Goal: Task Accomplishment & Management: Use online tool/utility

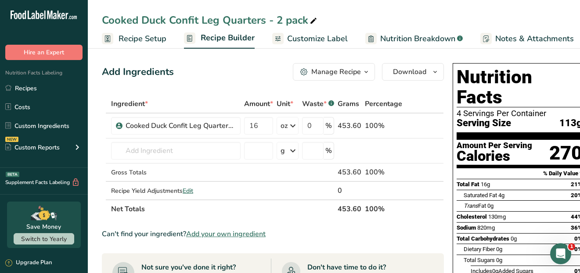
click at [321, 37] on span "Customize Label" at bounding box center [317, 39] width 61 height 12
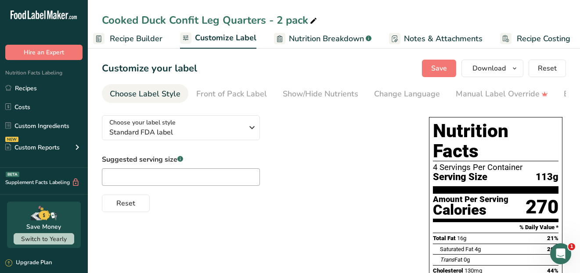
scroll to position [0, 95]
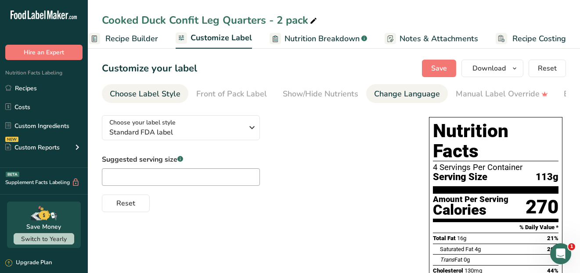
click at [393, 93] on div "Change Language" at bounding box center [407, 94] width 66 height 12
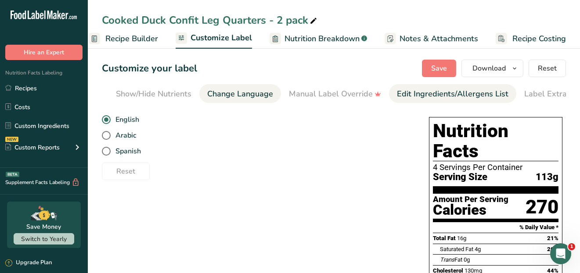
scroll to position [0, 184]
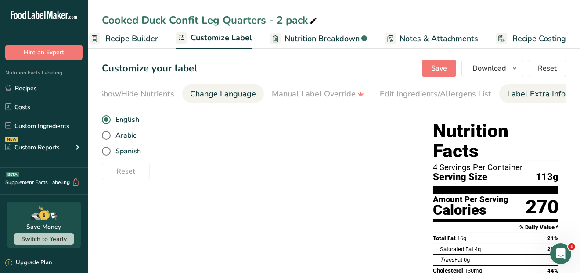
click at [518, 94] on div "Label Extra Info" at bounding box center [536, 94] width 58 height 12
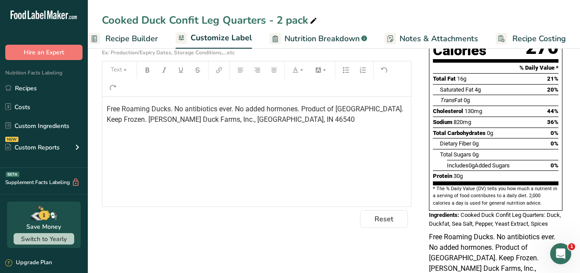
scroll to position [173, 0]
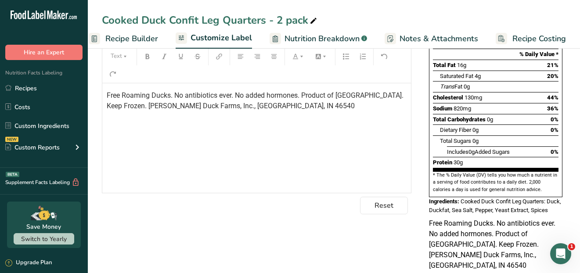
click at [303, 95] on span "Free Roaming Ducks. No antibiotics ever. No added hormones. Product of [GEOGRAP…" at bounding box center [256, 100] width 298 height 19
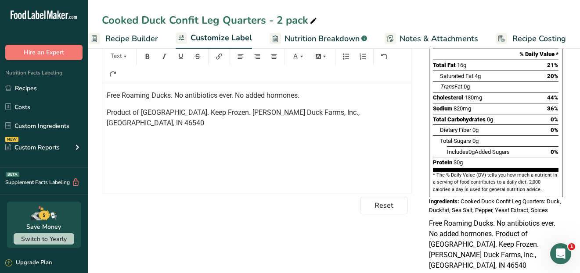
click at [157, 113] on span "Product of USA. Keep Frozen. Culver Duck Farms, Inc., Middlebury, IN 46540" at bounding box center [234, 117] width 255 height 19
click at [200, 114] on span "Product of USA. Keep Frozen. Culver Duck Farms, Inc., Middlebury, IN 46540" at bounding box center [234, 117] width 255 height 19
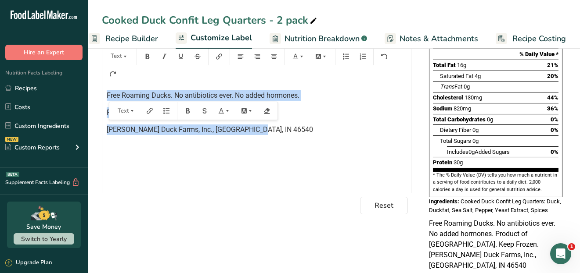
drag, startPoint x: 255, startPoint y: 129, endPoint x: 107, endPoint y: 97, distance: 151.4
click at [107, 97] on div "Free Roaming Ducks. No antibiotics ever. No added hormones. Product of [GEOGRAP…" at bounding box center [256, 138] width 309 height 110
click at [257, 59] on icon "button" at bounding box center [257, 57] width 6 height 6
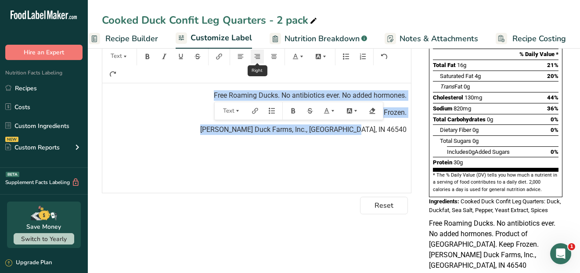
click at [257, 59] on icon "button" at bounding box center [257, 57] width 6 height 6
click at [244, 59] on button "button" at bounding box center [240, 57] width 13 height 14
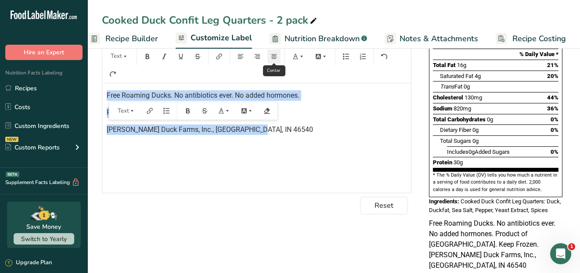
click at [270, 58] on button "button" at bounding box center [273, 57] width 13 height 14
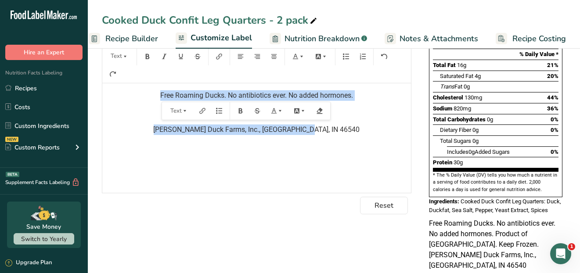
click at [268, 162] on div "Free Roaming Ducks. No antibiotics ever. No added hormones. Product of [GEOGRAP…" at bounding box center [256, 138] width 309 height 110
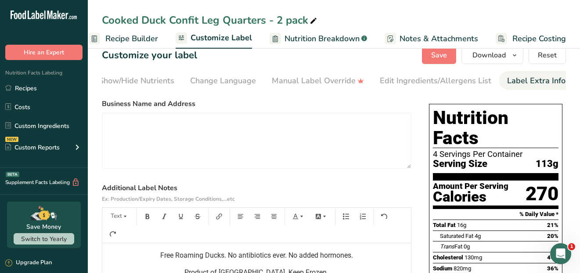
scroll to position [0, 0]
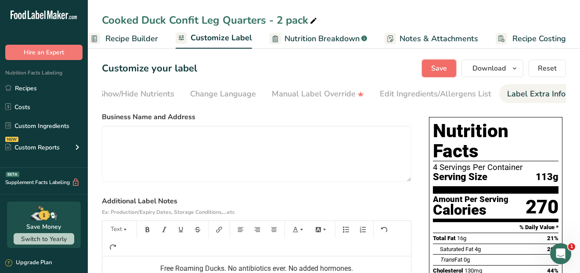
click at [439, 73] on span "Save" at bounding box center [439, 68] width 16 height 11
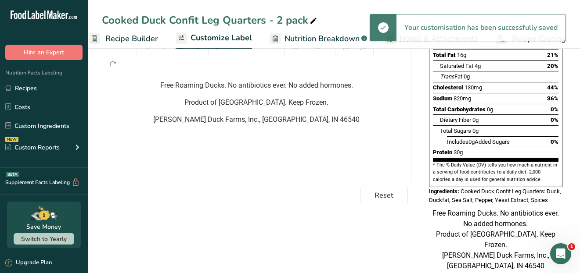
scroll to position [184, 0]
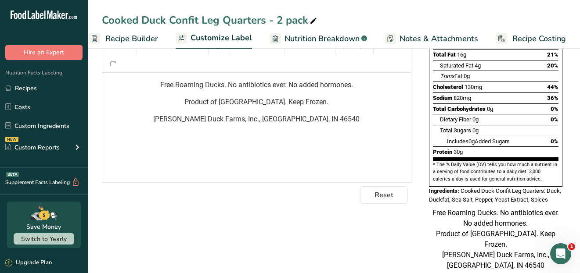
click at [226, 88] on span "Free Roaming Ducks. No antibiotics ever. No added hormones." at bounding box center [256, 85] width 193 height 8
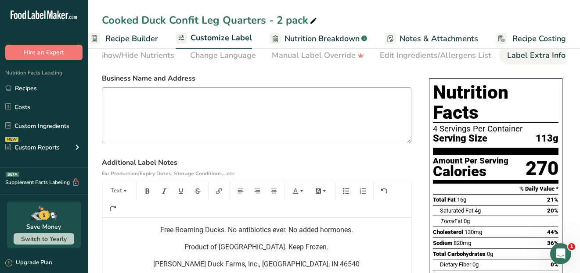
scroll to position [52, 0]
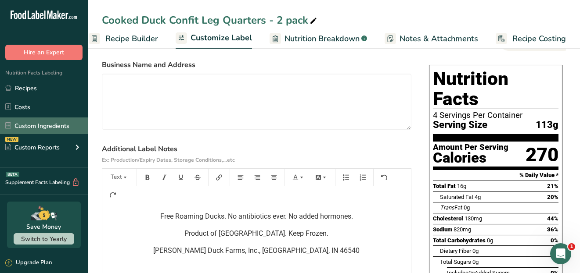
click at [28, 126] on link "Custom Ingredients" at bounding box center [44, 126] width 88 height 17
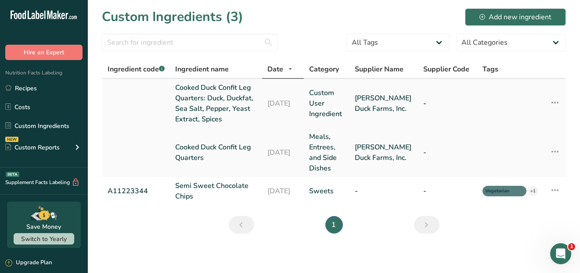
click at [215, 108] on link "Cooked Duck Confit Leg Quarters: Duck, Duckfat, Sea Salt, Pepper, Yeast Extract…" at bounding box center [216, 104] width 82 height 42
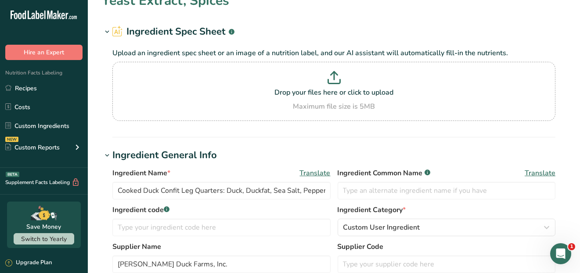
scroll to position [44, 0]
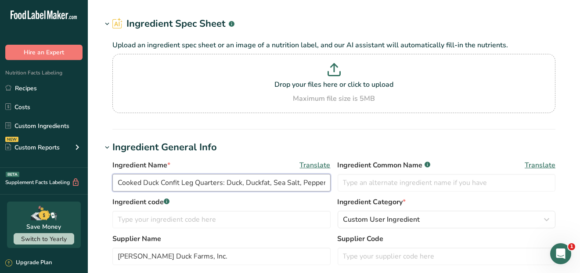
click at [260, 182] on input "Cooked Duck Confit Leg Quarters: Duck, Duckfat, Sea Salt, Pepper, Yeast Extract…" at bounding box center [221, 183] width 218 height 18
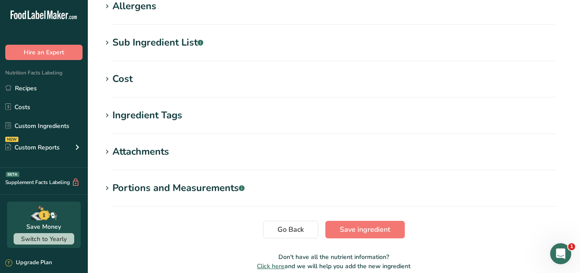
scroll to position [419, 0]
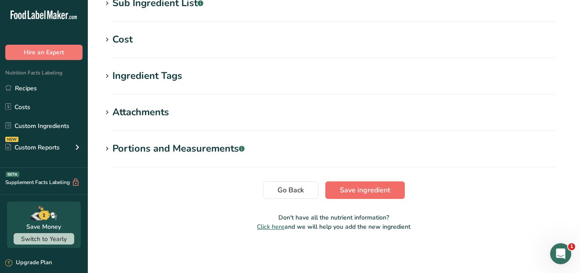
type input "Cooked Duck Confit Leg Quarters: Duck, Duck Fat, Sea Salt, Pepper, Yeast Extrac…"
click at [338, 189] on button "Save ingredient" at bounding box center [364, 191] width 79 height 18
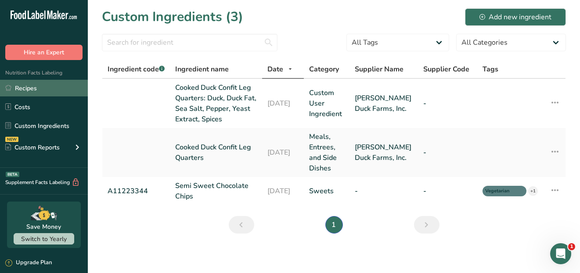
click at [20, 89] on link "Recipes" at bounding box center [44, 88] width 88 height 17
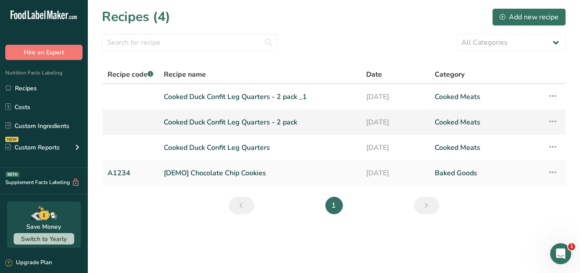
click at [206, 122] on link "Cooked Duck Confit Leg Quarters - 2 pack" at bounding box center [260, 122] width 192 height 18
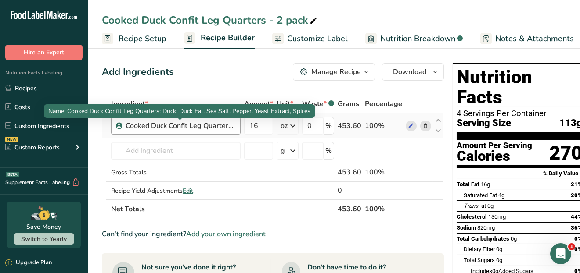
click at [192, 128] on div "Cooked Duck Confit Leg Quarters: Duck, Duck Fat, Sea Salt, Pepper, Yeast Extrac…" at bounding box center [181, 126] width 110 height 11
click at [234, 127] on div "Cooked Duck Confit Leg Quarters: Duck, Duck Fat, Sea Salt, Pepper, Yeast Extrac…" at bounding box center [181, 126] width 110 height 11
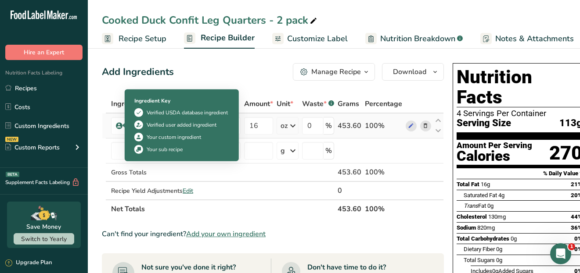
click at [121, 126] on icon at bounding box center [119, 126] width 5 height 8
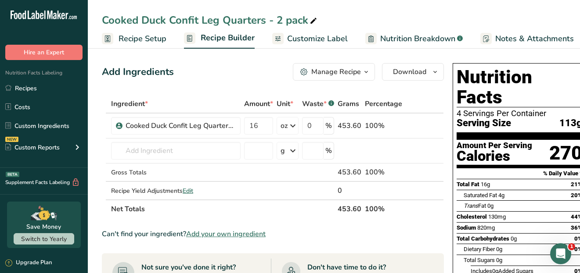
click at [131, 42] on span "Recipe Setup" at bounding box center [143, 39] width 48 height 12
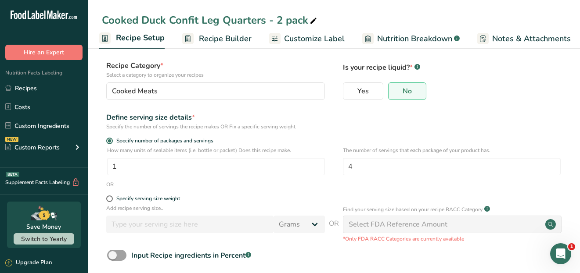
scroll to position [90, 0]
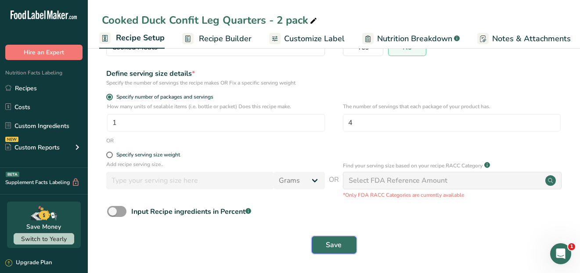
click at [332, 243] on span "Save" at bounding box center [334, 245] width 16 height 11
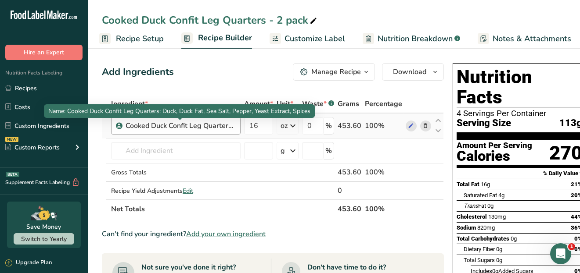
click at [226, 126] on div "Cooked Duck Confit Leg Quarters: Duck, Duck Fat, Sea Salt, Pepper, Yeast Extrac…" at bounding box center [181, 126] width 110 height 11
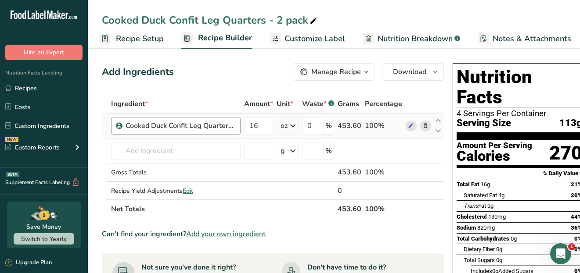
click at [204, 125] on div "Cooked Duck Confit Leg Quarters: Duck, Duck Fat, Sea Salt, Pepper, Yeast Extrac…" at bounding box center [181, 126] width 110 height 11
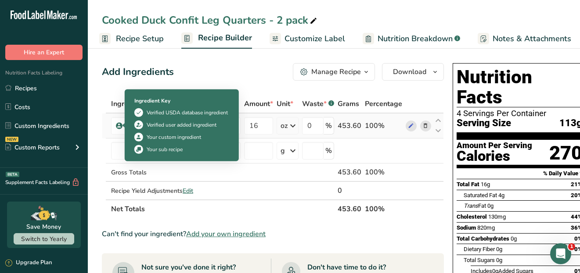
click at [118, 128] on icon at bounding box center [119, 126] width 5 height 8
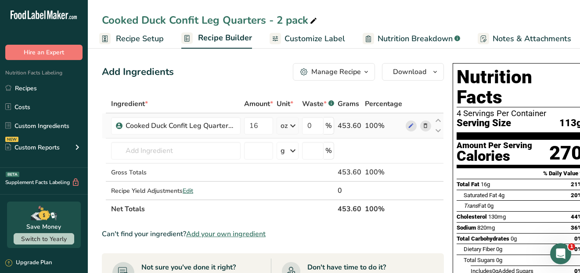
click at [118, 128] on icon at bounding box center [119, 126] width 5 height 8
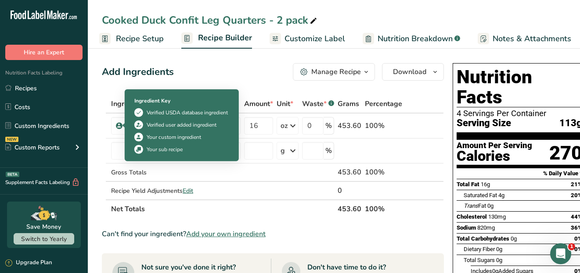
click at [141, 139] on icon at bounding box center [139, 137] width 6 height 9
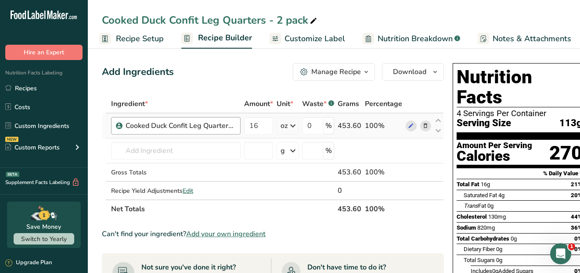
click at [239, 126] on div "Cooked Duck Confit Leg Quarters: Duck, Duck Fat, Sea Salt, Pepper, Yeast Extrac…" at bounding box center [175, 126] width 129 height 18
click at [408, 126] on icon at bounding box center [411, 126] width 6 height 9
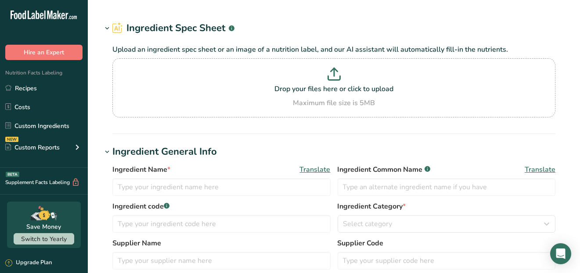
type input "Cooked Duck Confit Leg Quarters: Duck, Duck Fat, Sea Salt, Pepper, Yeast Extrac…"
type input "[PERSON_NAME] Duck Farms, Inc."
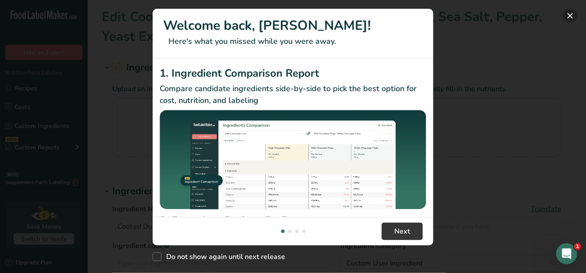
click at [574, 18] on button "New Features" at bounding box center [571, 16] width 14 height 14
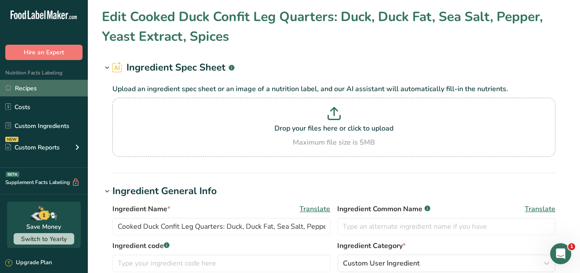
click at [33, 90] on link "Recipes" at bounding box center [44, 88] width 88 height 17
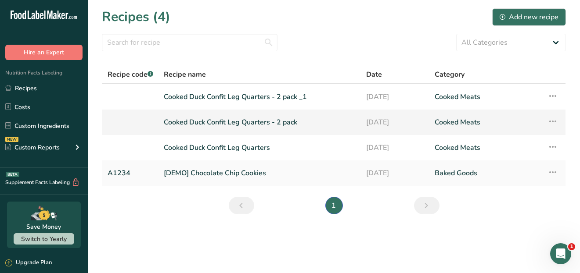
click at [231, 127] on link "Cooked Duck Confit Leg Quarters - 2 pack" at bounding box center [260, 122] width 192 height 18
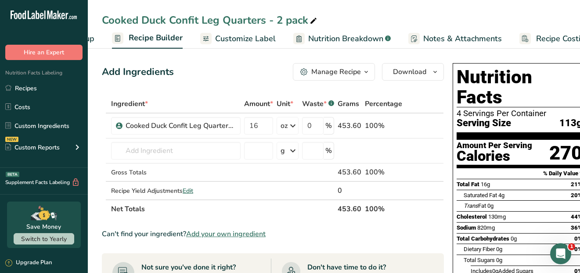
scroll to position [0, 95]
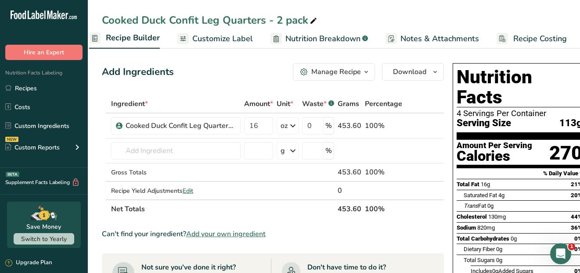
click at [234, 37] on span "Customize Label" at bounding box center [222, 39] width 61 height 12
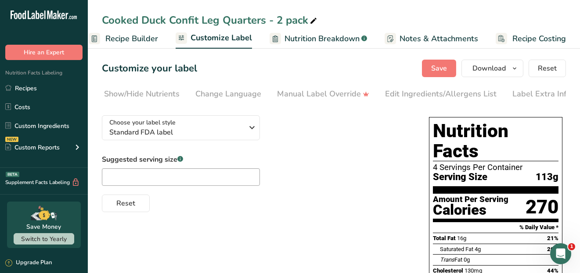
scroll to position [0, 184]
click at [527, 91] on div "Label Extra Info" at bounding box center [536, 94] width 58 height 12
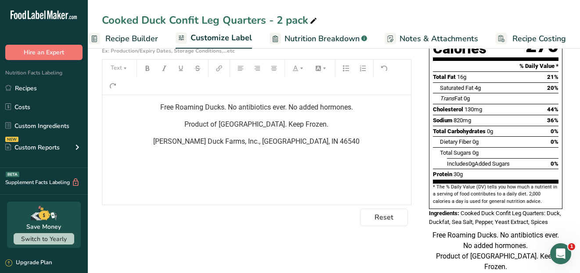
scroll to position [184, 0]
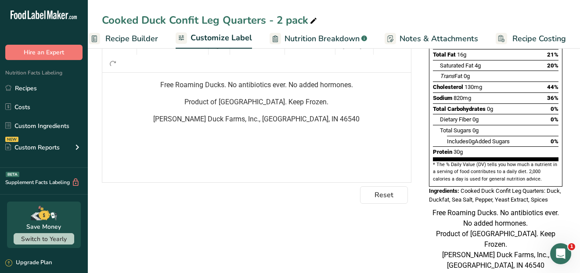
click at [262, 121] on span "[PERSON_NAME] Duck Farms, Inc., [GEOGRAPHIC_DATA], IN 46540" at bounding box center [257, 119] width 206 height 8
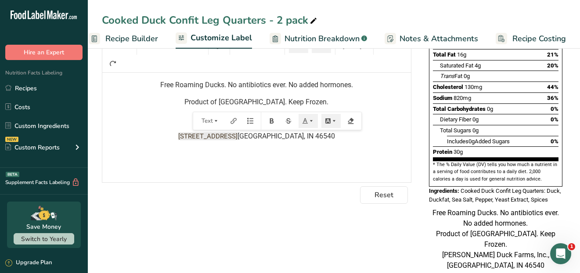
drag, startPoint x: 184, startPoint y: 137, endPoint x: 258, endPoint y: 141, distance: 73.4
click at [258, 141] on p "[STREET_ADDRESS]" at bounding box center [257, 136] width 300 height 11
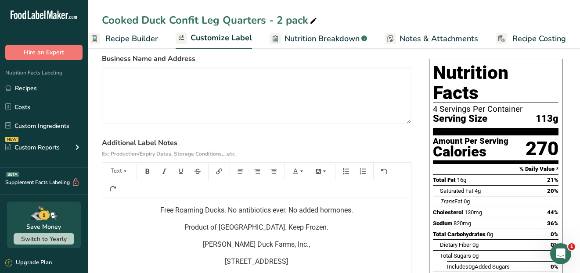
scroll to position [0, 0]
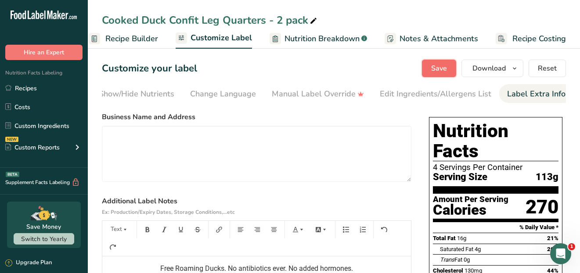
click at [444, 66] on span "Save" at bounding box center [439, 68] width 16 height 11
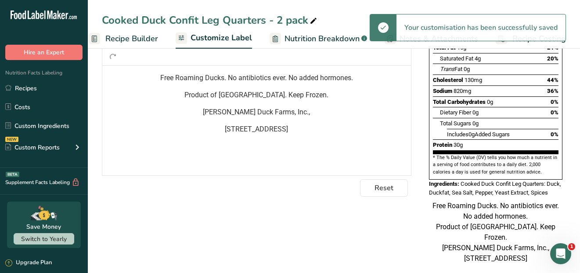
scroll to position [194, 0]
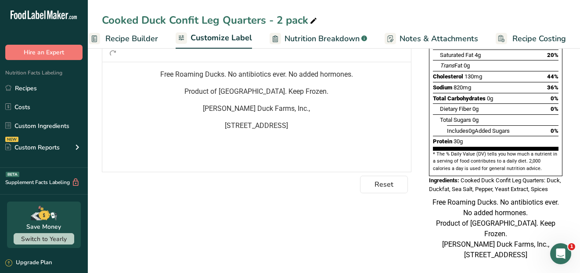
click at [293, 113] on span "[PERSON_NAME] Duck Farms, Inc.," at bounding box center [256, 108] width 107 height 8
click at [259, 130] on span "[STREET_ADDRESS]" at bounding box center [256, 126] width 63 height 8
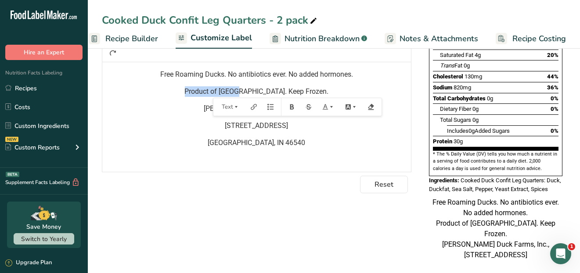
drag, startPoint x: 262, startPoint y: 95, endPoint x: 204, endPoint y: 95, distance: 58.4
click at [204, 95] on p "Product of [GEOGRAPHIC_DATA]. Keep Frozen." at bounding box center [257, 91] width 300 height 11
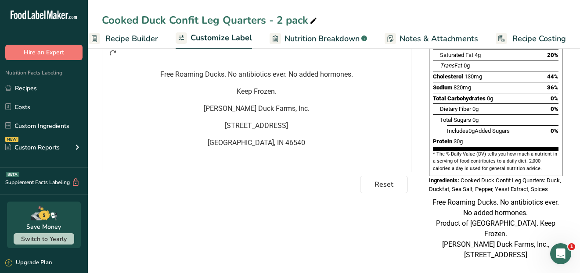
click at [282, 92] on p "Keep Frozen." at bounding box center [257, 91] width 300 height 11
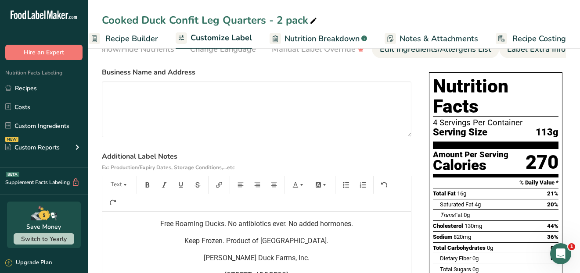
scroll to position [0, 0]
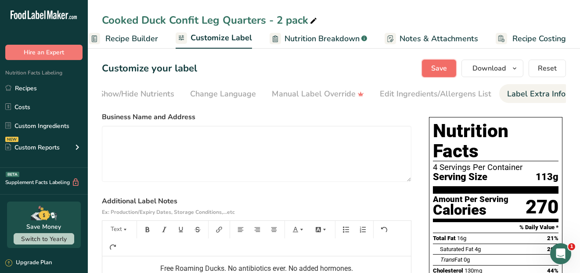
click at [449, 68] on button "Save" at bounding box center [439, 69] width 34 height 18
click at [450, 67] on button "Save" at bounding box center [439, 69] width 34 height 18
click at [214, 38] on span "Customize Label" at bounding box center [221, 38] width 61 height 12
click at [134, 38] on span "Recipe Builder" at bounding box center [131, 39] width 53 height 12
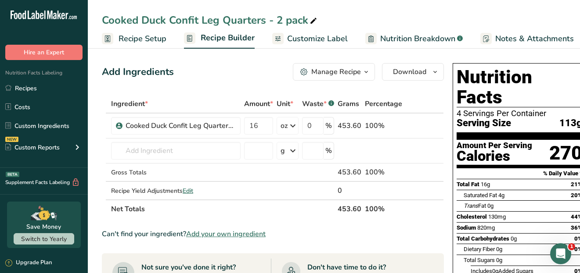
click at [148, 45] on link "Recipe Setup" at bounding box center [134, 39] width 65 height 20
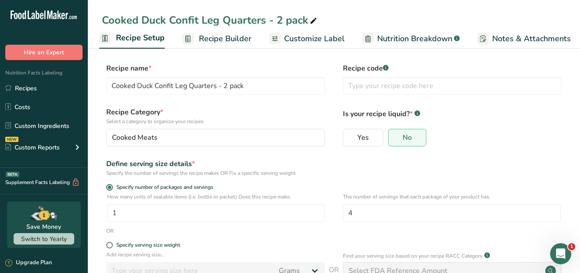
click at [306, 39] on span "Customize Label" at bounding box center [314, 39] width 61 height 12
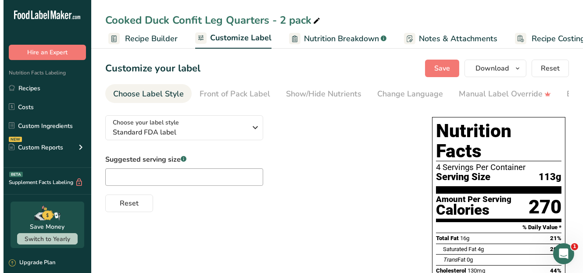
scroll to position [0, 95]
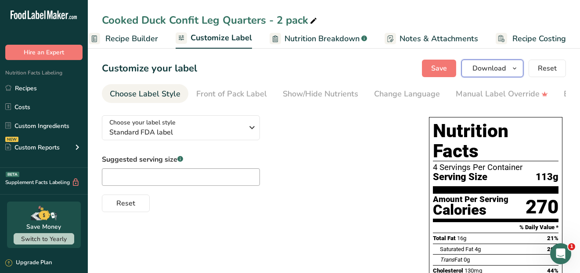
click at [517, 68] on icon "button" at bounding box center [514, 68] width 7 height 11
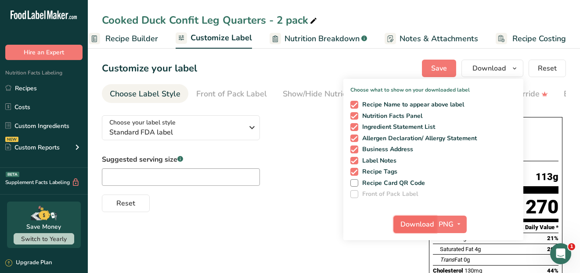
click at [416, 221] on span "Download" at bounding box center [417, 224] width 33 height 11
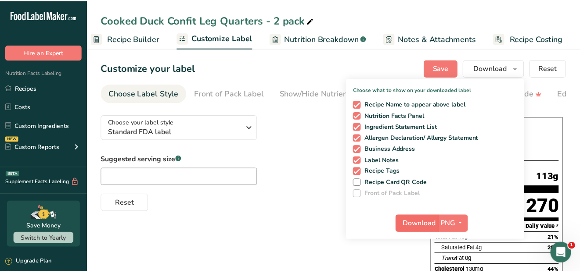
scroll to position [0, 88]
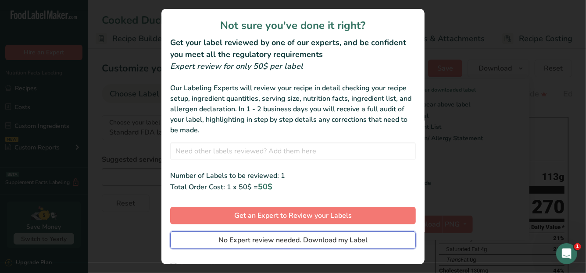
click at [278, 241] on span "No Expert review needed. Download my Label" at bounding box center [293, 240] width 149 height 11
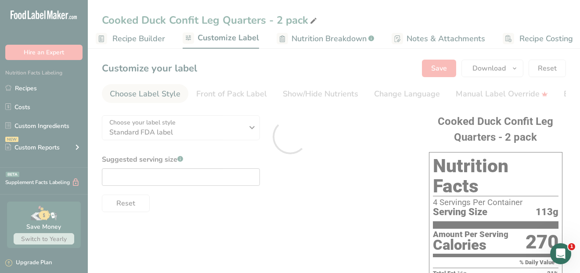
scroll to position [0, 0]
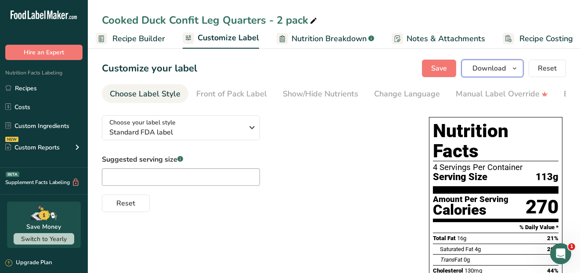
click at [518, 66] on icon "button" at bounding box center [514, 68] width 7 height 11
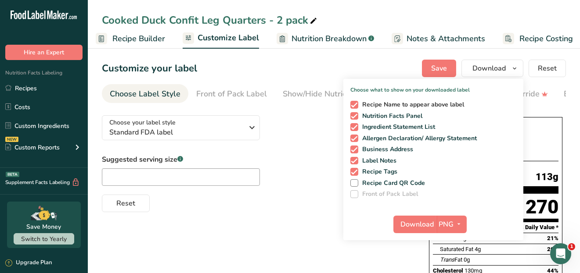
click at [355, 105] on span at bounding box center [354, 105] width 8 height 8
click at [355, 105] on input "Recipe Name to appear above label" at bounding box center [353, 105] width 6 height 6
checkbox input "false"
click at [428, 219] on span "Download" at bounding box center [417, 224] width 33 height 11
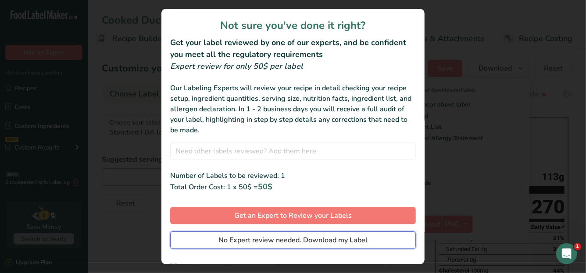
click at [267, 241] on span "No Expert review needed. Download my Label" at bounding box center [293, 240] width 149 height 11
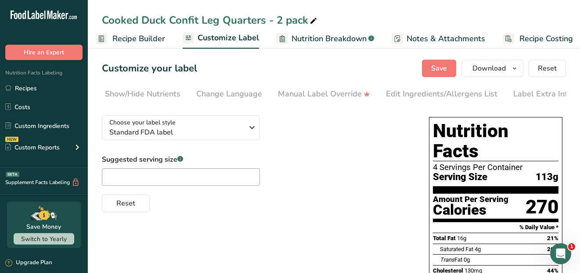
scroll to position [0, 184]
click at [526, 95] on div "Label Extra Info" at bounding box center [536, 94] width 58 height 12
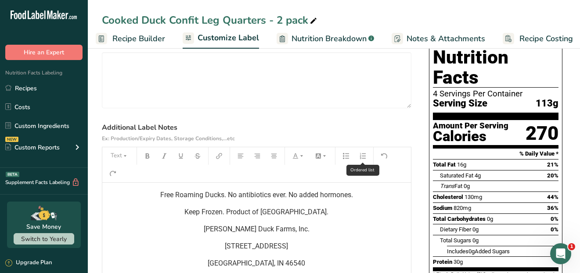
scroll to position [88, 0]
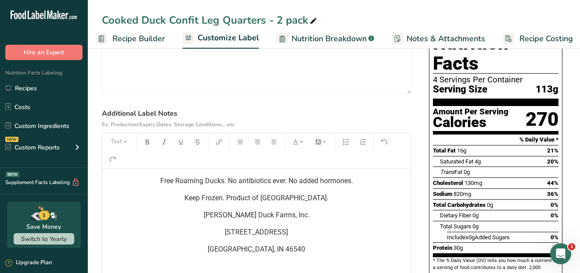
click at [251, 200] on span "Keep Frozen. Product of [GEOGRAPHIC_DATA]." at bounding box center [257, 198] width 144 height 8
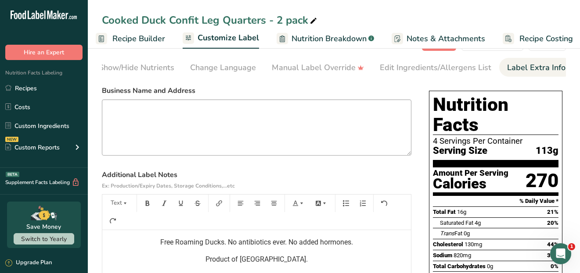
scroll to position [0, 0]
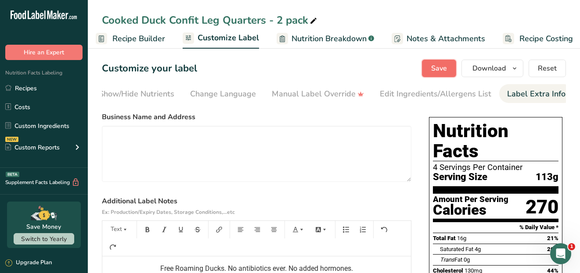
click at [447, 72] on span "Save" at bounding box center [439, 68] width 16 height 11
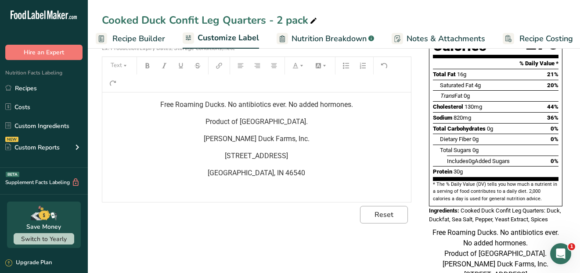
scroll to position [151, 0]
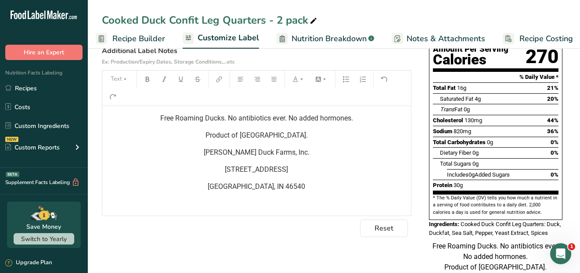
click at [290, 119] on span "Free Roaming Ducks. No antibiotics ever. No added hormones." at bounding box center [256, 118] width 193 height 8
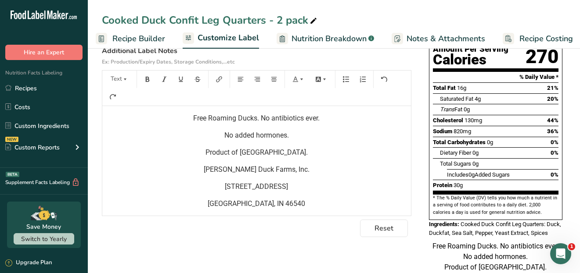
click at [293, 137] on p "No added hormones." at bounding box center [257, 135] width 300 height 11
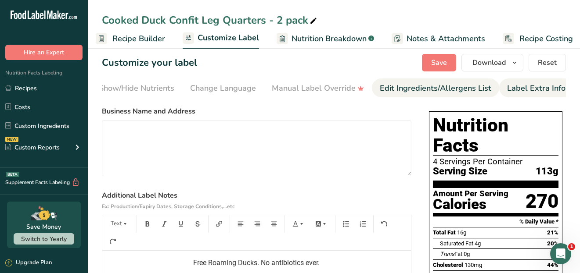
scroll to position [0, 0]
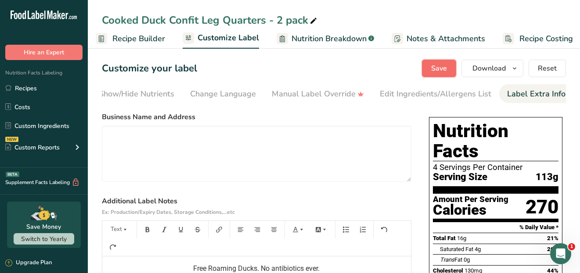
click at [436, 73] on span "Save" at bounding box center [439, 68] width 16 height 11
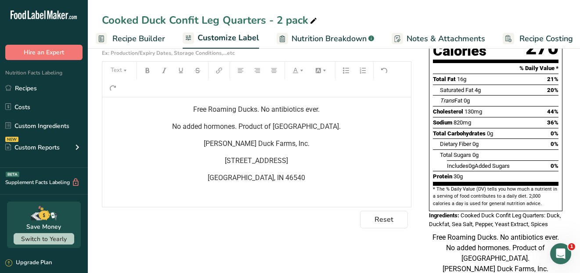
scroll to position [140, 0]
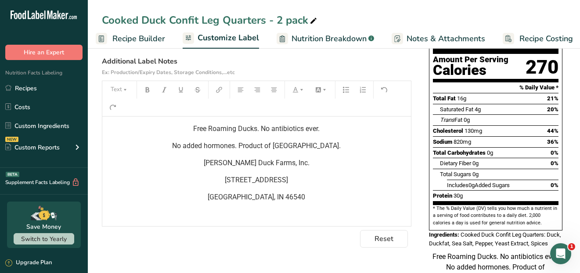
click at [239, 130] on span "Free Roaming Ducks. No antibiotics ever." at bounding box center [257, 129] width 126 height 8
click at [230, 128] on span "Free Roaming Pekin Ducks. No antibiotics ever." at bounding box center [256, 129] width 145 height 8
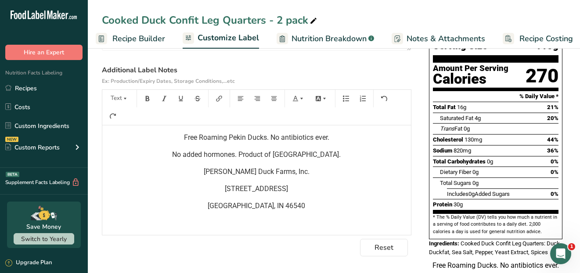
scroll to position [0, 0]
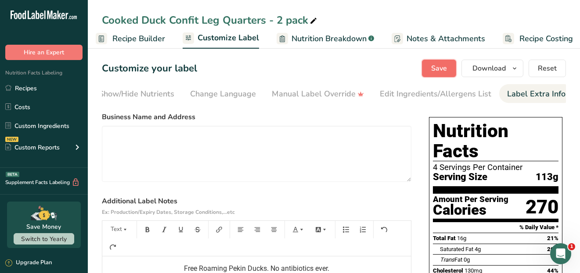
click at [450, 69] on button "Save" at bounding box center [439, 69] width 34 height 18
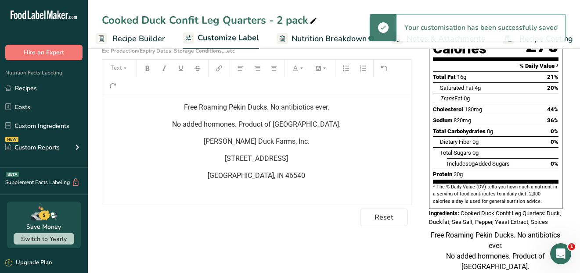
scroll to position [176, 0]
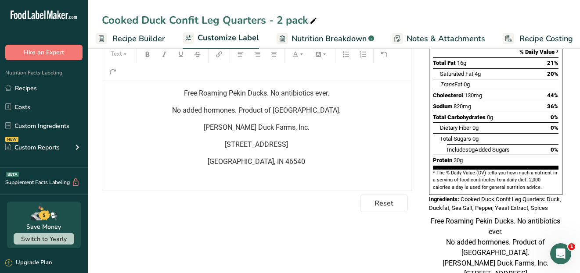
click at [270, 94] on span "Free Roaming Pekin Ducks. No antibiotics ever." at bounding box center [256, 93] width 145 height 8
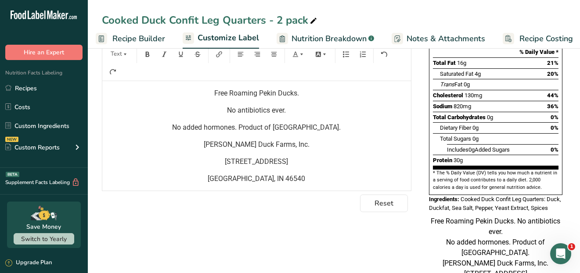
click at [291, 113] on p "No antibiotics ever." at bounding box center [257, 110] width 300 height 11
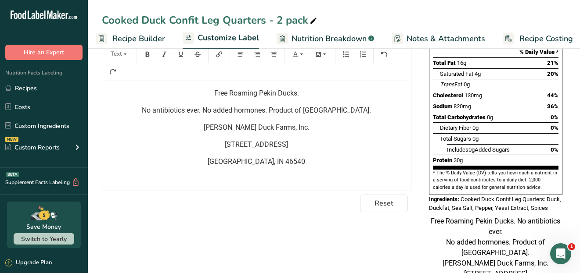
click at [296, 110] on span "No antibiotics ever. No added hormones. Product of [GEOGRAPHIC_DATA]." at bounding box center [256, 110] width 229 height 8
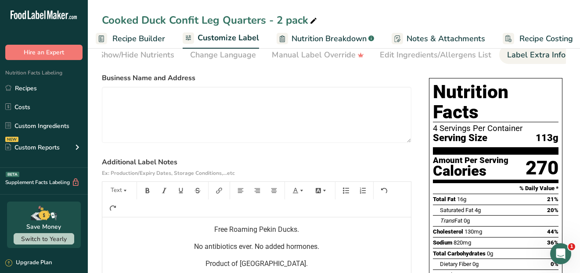
scroll to position [19, 0]
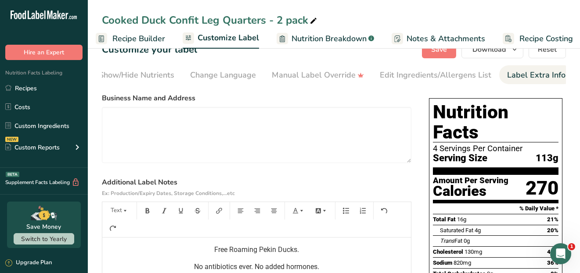
click at [259, 250] on span "Free Roaming Pekin Ducks." at bounding box center [256, 250] width 85 height 8
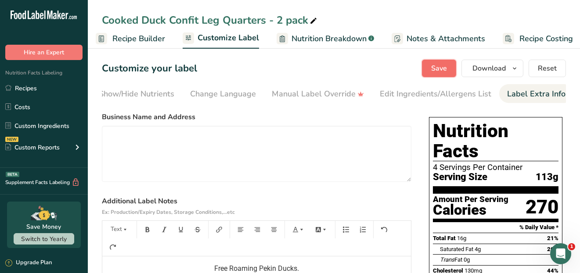
click at [435, 70] on span "Save" at bounding box center [439, 68] width 16 height 11
click at [503, 67] on span "Download" at bounding box center [488, 68] width 33 height 11
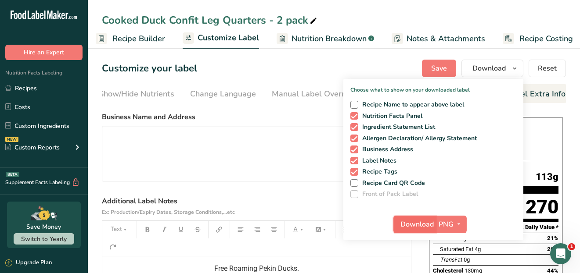
click at [416, 223] on span "Download" at bounding box center [417, 224] width 33 height 11
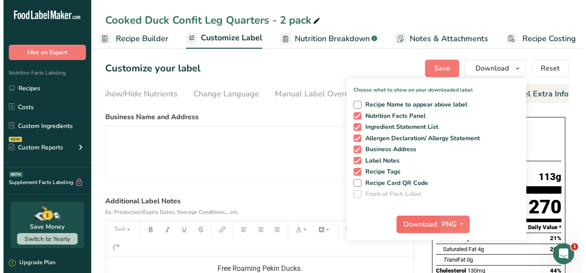
scroll to position [0, 177]
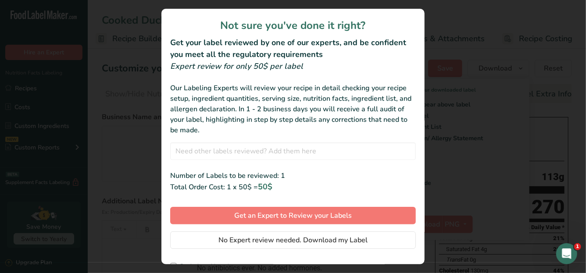
click at [471, 118] on div "review labels modal" at bounding box center [293, 136] width 586 height 273
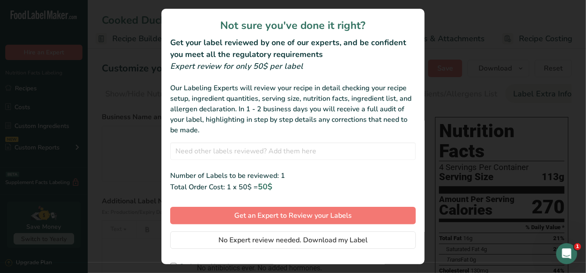
click at [451, 111] on div "review labels modal" at bounding box center [293, 136] width 586 height 273
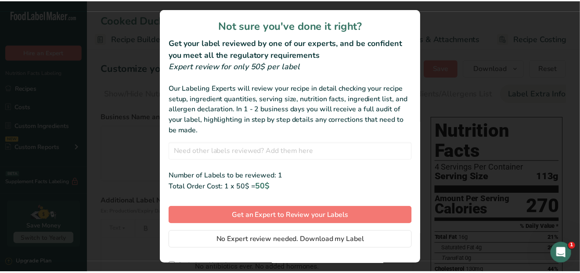
scroll to position [13, 0]
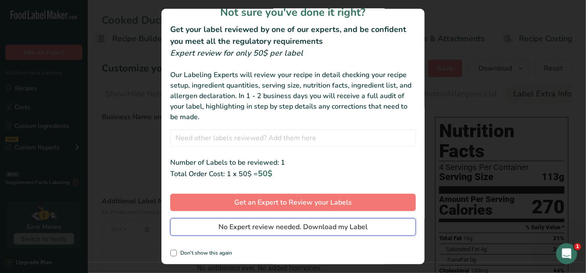
click at [267, 228] on span "No Expert review needed. Download my Label" at bounding box center [293, 227] width 149 height 11
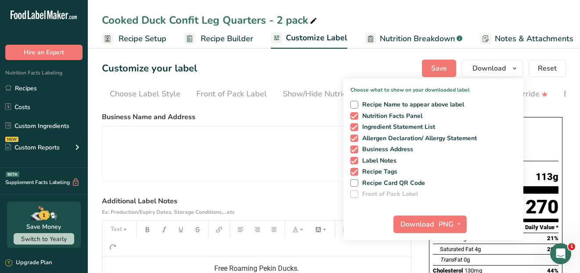
scroll to position [0, 177]
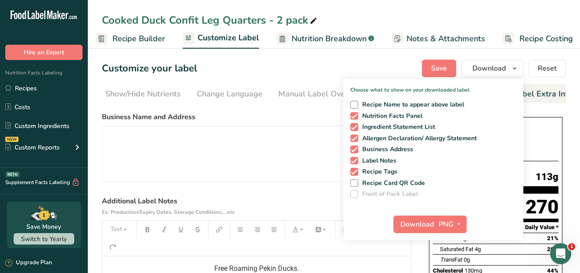
click at [460, 19] on div "Cooked Duck Confit Leg Quarters - 2 pack" at bounding box center [334, 20] width 492 height 16
